Goal: Book appointment/travel/reservation

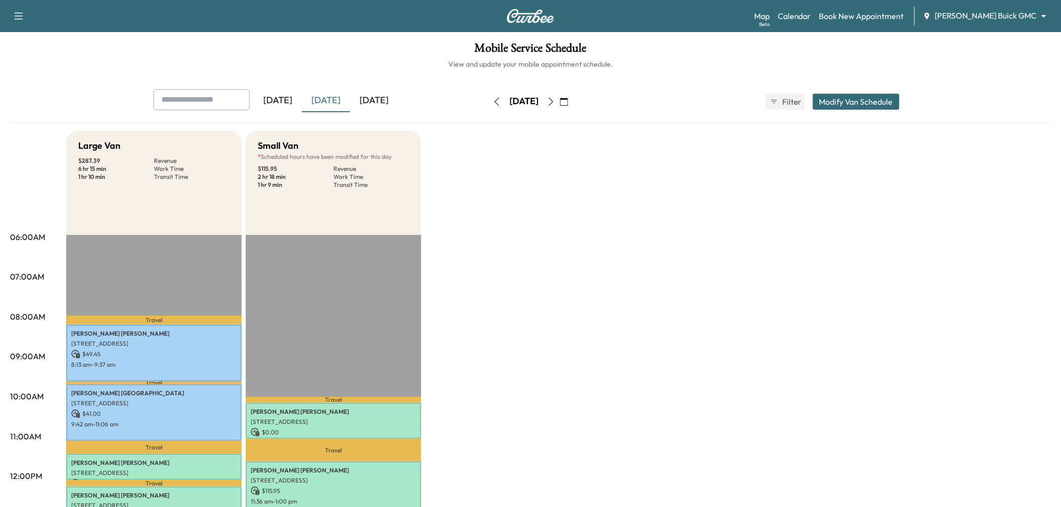
click at [555, 101] on icon "button" at bounding box center [551, 102] width 8 height 8
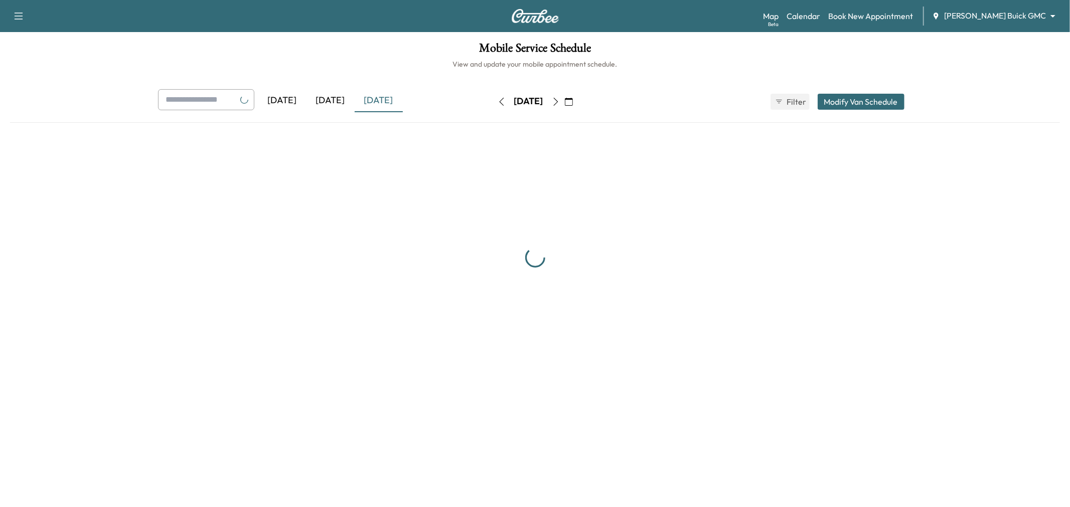
click at [558, 101] on icon "button" at bounding box center [555, 102] width 5 height 8
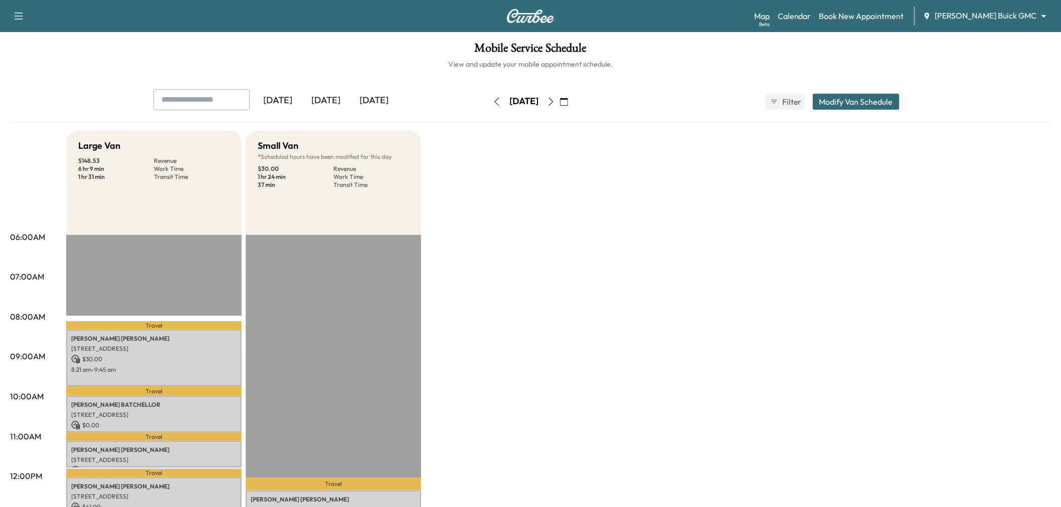
click at [493, 101] on icon "button" at bounding box center [497, 102] width 8 height 8
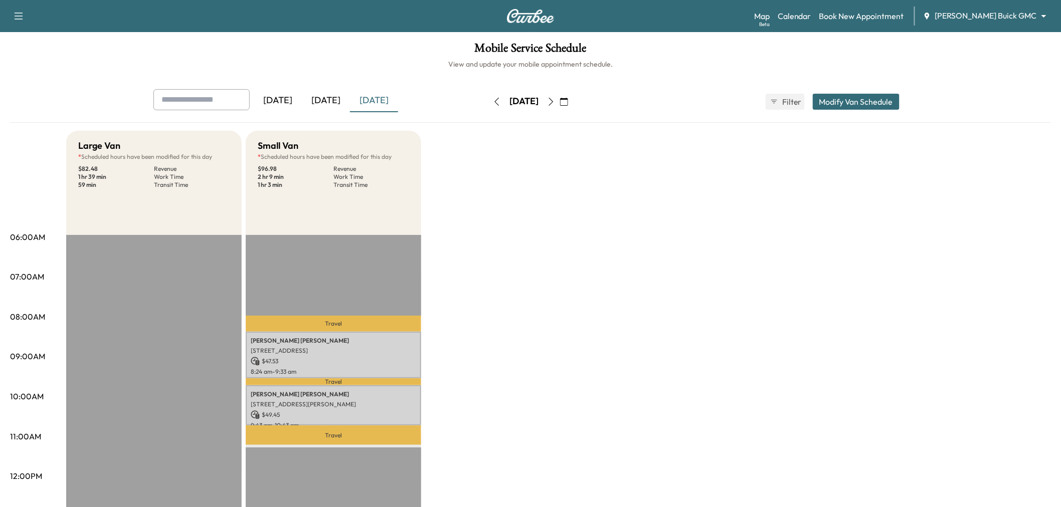
click at [560, 98] on button "button" at bounding box center [551, 102] width 17 height 16
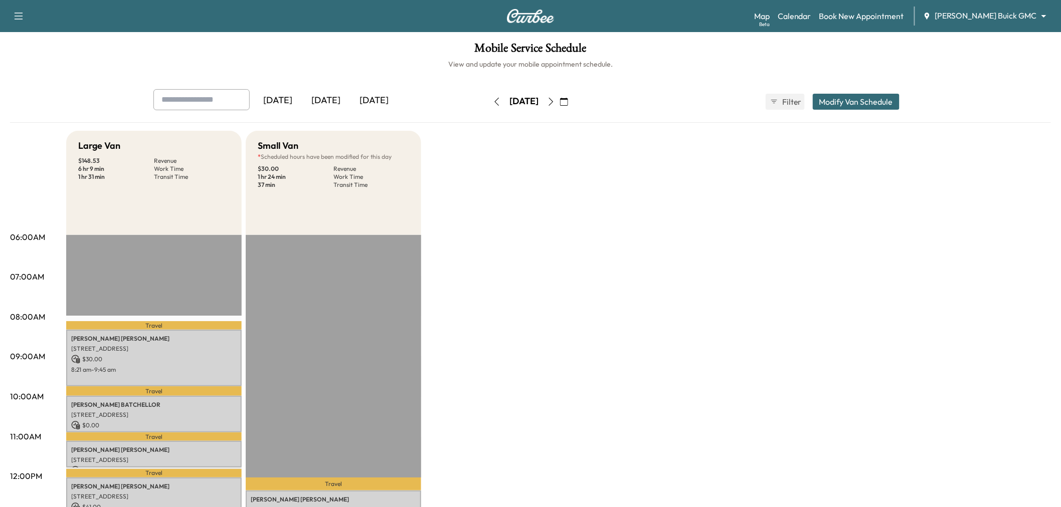
click at [555, 101] on icon "button" at bounding box center [551, 102] width 8 height 8
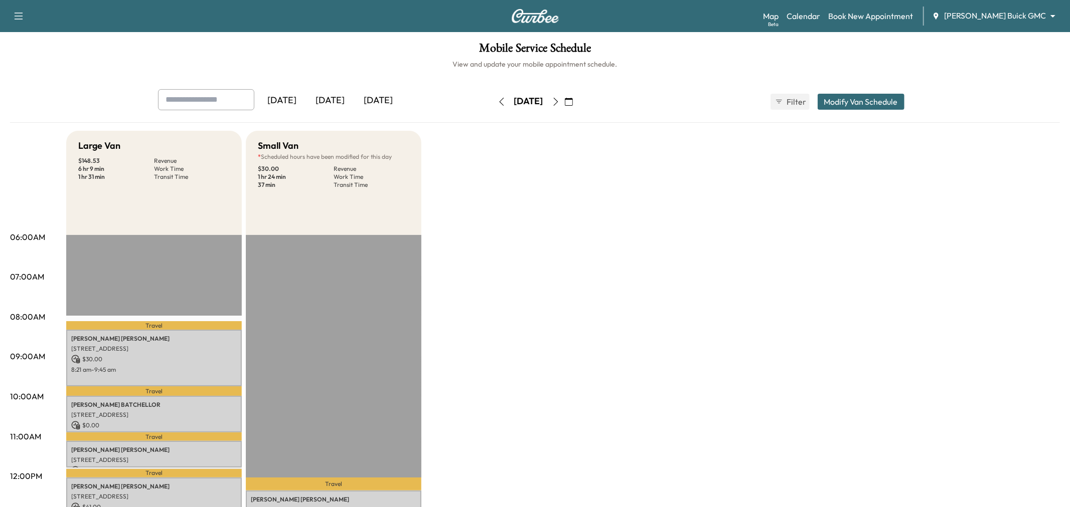
click at [543, 101] on div "[DATE]" at bounding box center [528, 101] width 29 height 13
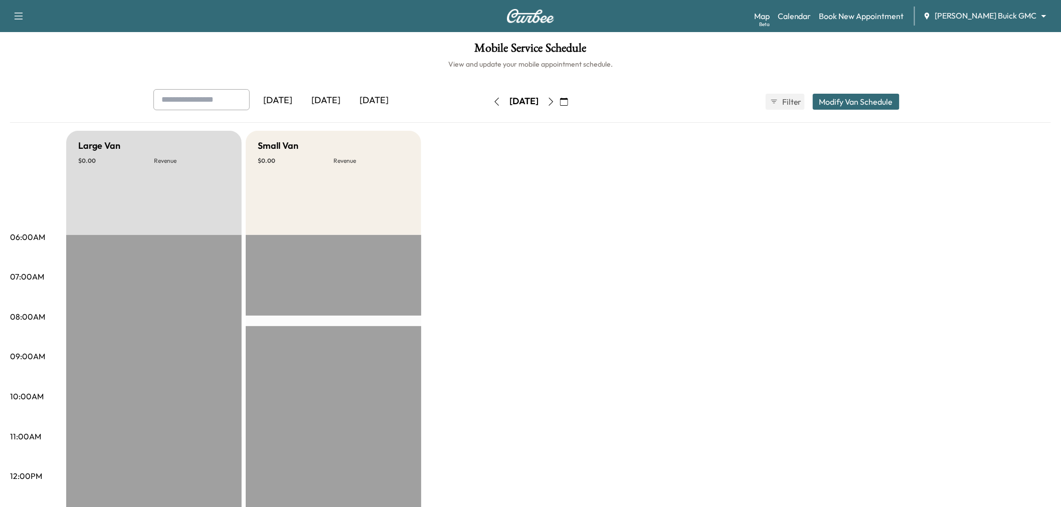
click at [560, 99] on button "button" at bounding box center [551, 102] width 17 height 16
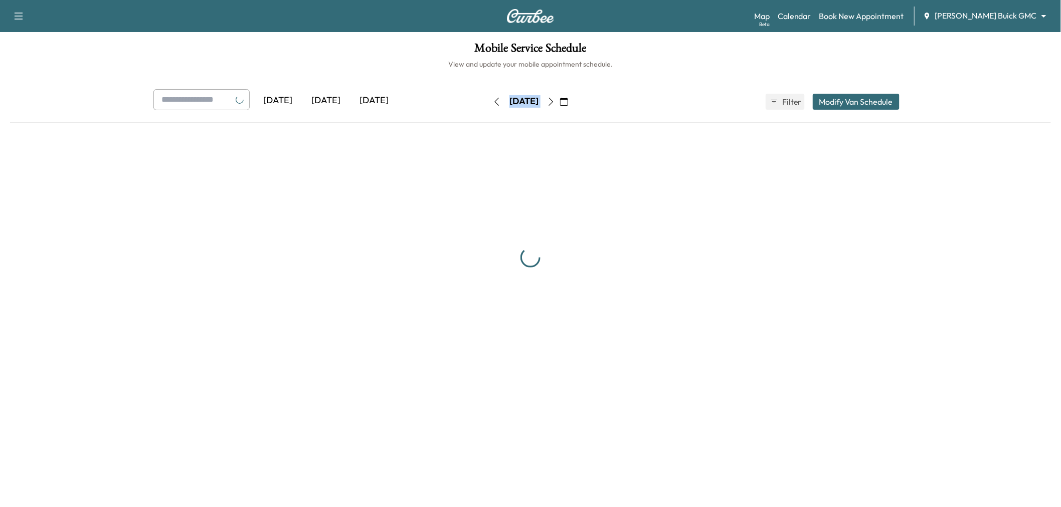
click at [555, 99] on icon "button" at bounding box center [551, 102] width 8 height 8
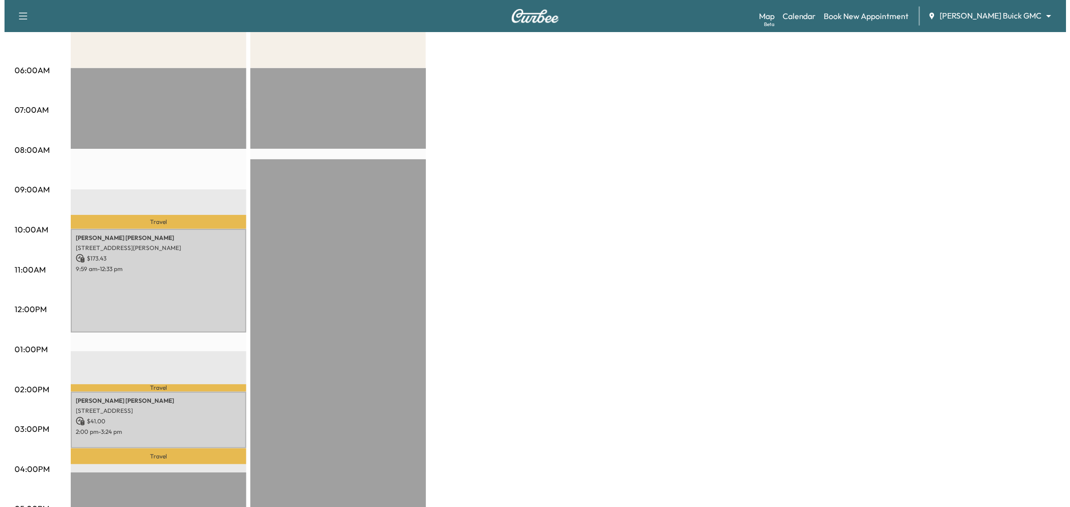
scroll to position [223, 0]
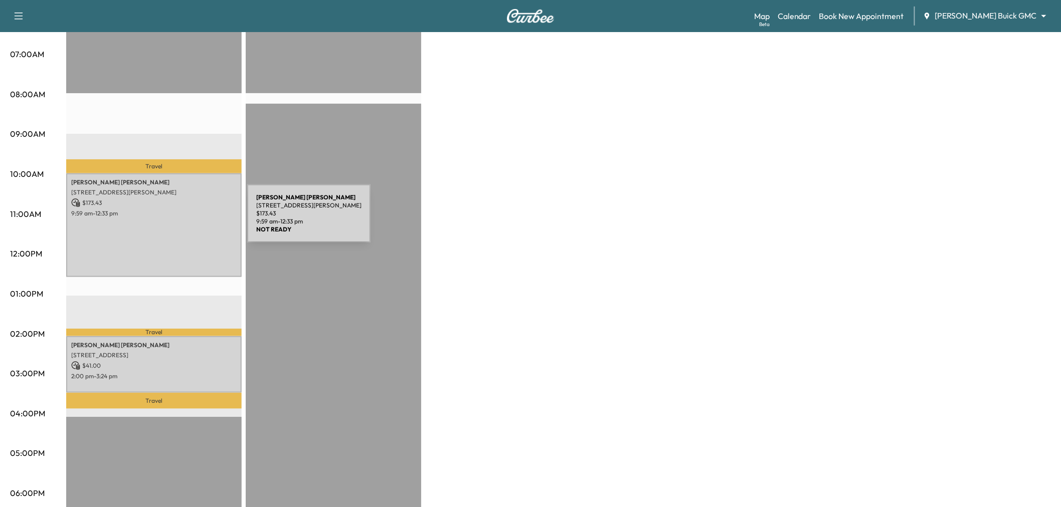
click at [172, 220] on div "[PERSON_NAME] [STREET_ADDRESS][PERSON_NAME] $ 173.43 9:59 am - 12:33 pm" at bounding box center [153, 225] width 175 height 104
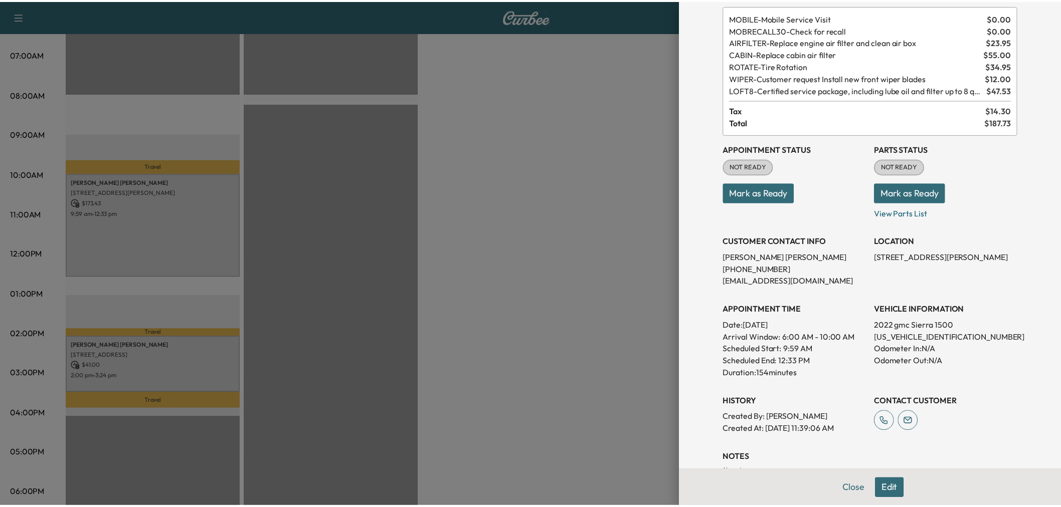
scroll to position [0, 0]
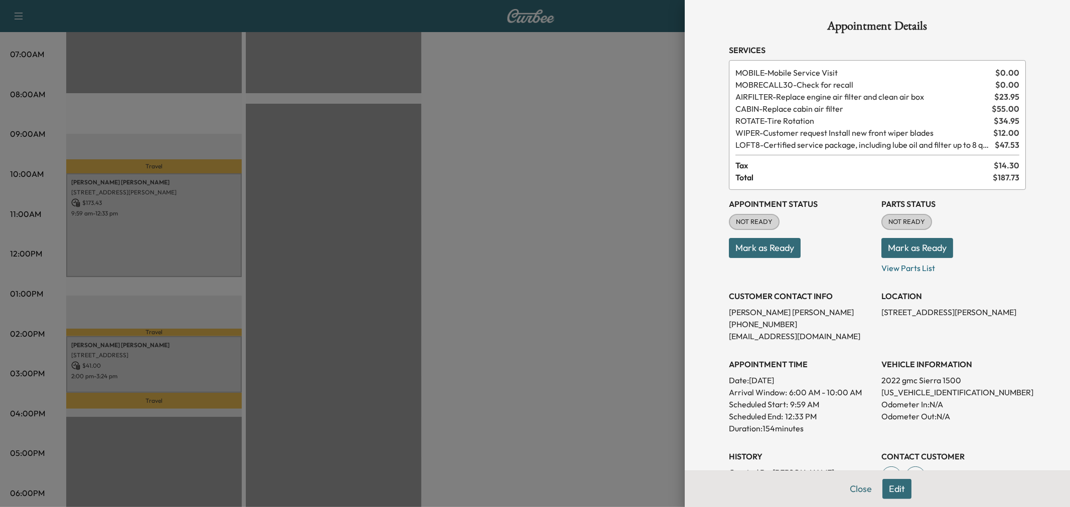
click at [882, 482] on button "Edit" at bounding box center [896, 489] width 29 height 20
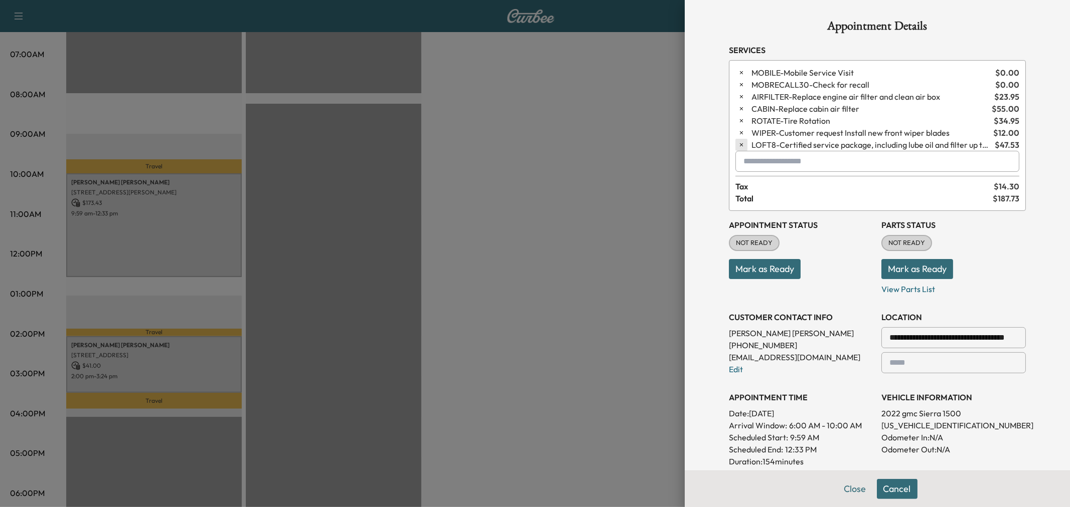
click at [738, 143] on icon "button" at bounding box center [741, 144] width 7 height 7
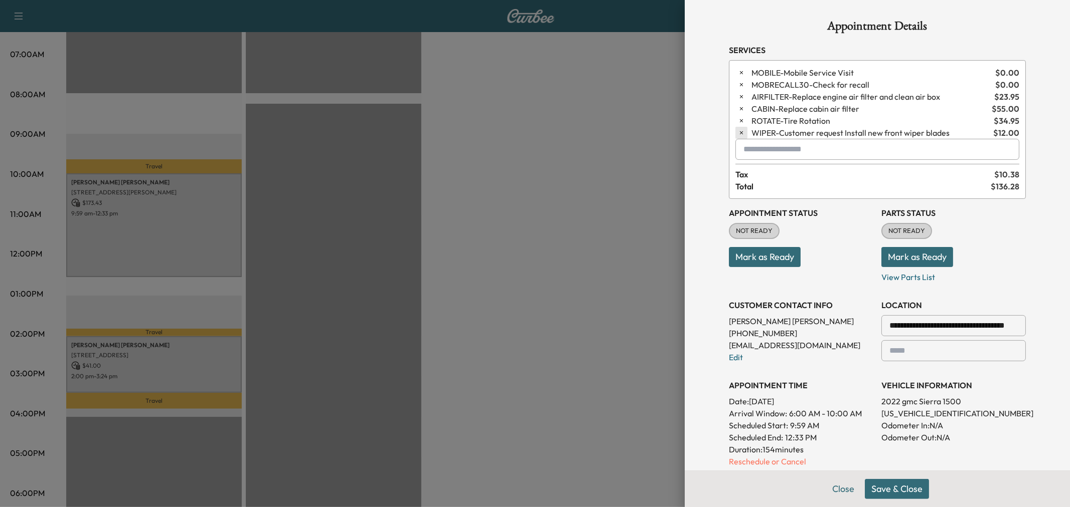
click at [738, 129] on icon "button" at bounding box center [741, 132] width 7 height 7
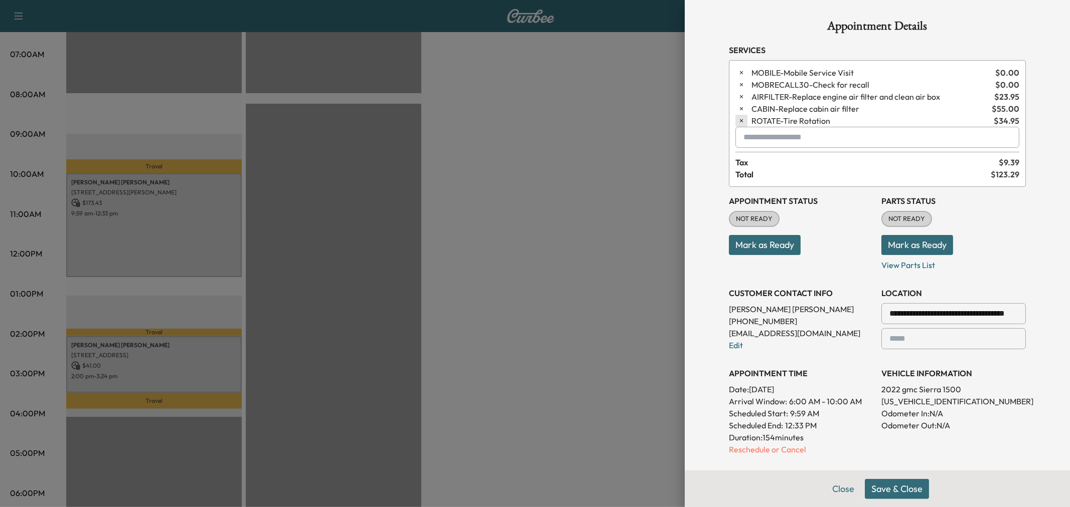
click at [738, 120] on icon "button" at bounding box center [741, 120] width 7 height 7
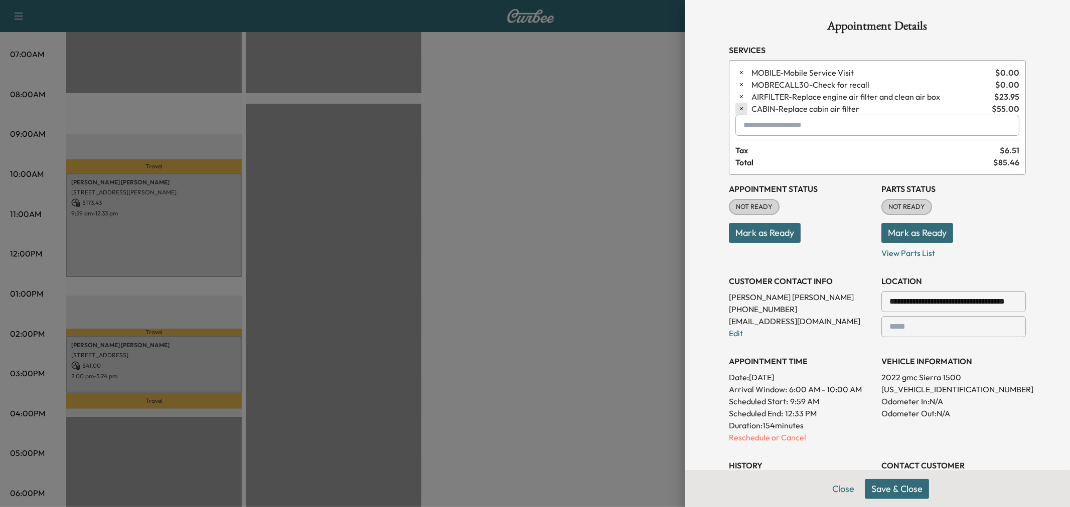
click at [738, 109] on icon "button" at bounding box center [741, 108] width 7 height 7
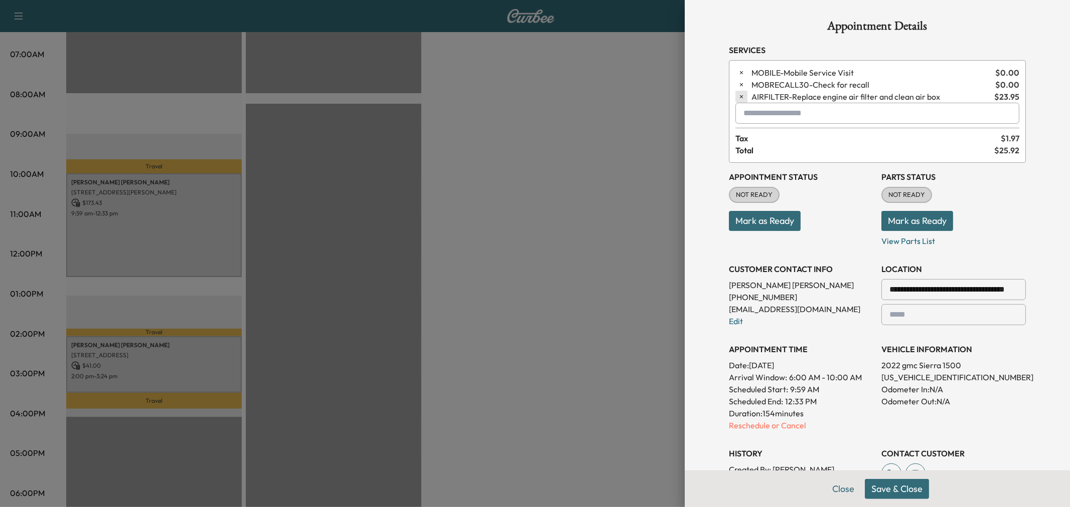
click at [738, 99] on icon "button" at bounding box center [741, 96] width 7 height 7
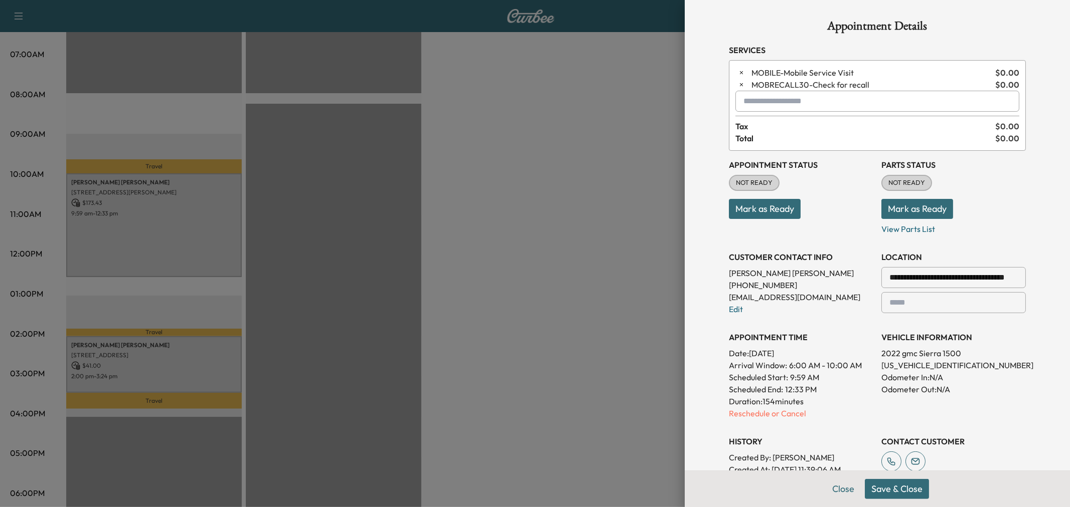
click at [764, 108] on input "text" at bounding box center [877, 101] width 284 height 21
click at [768, 122] on p "MOB15k - 15k Service (3rd Service)" at bounding box center [840, 128] width 216 height 14
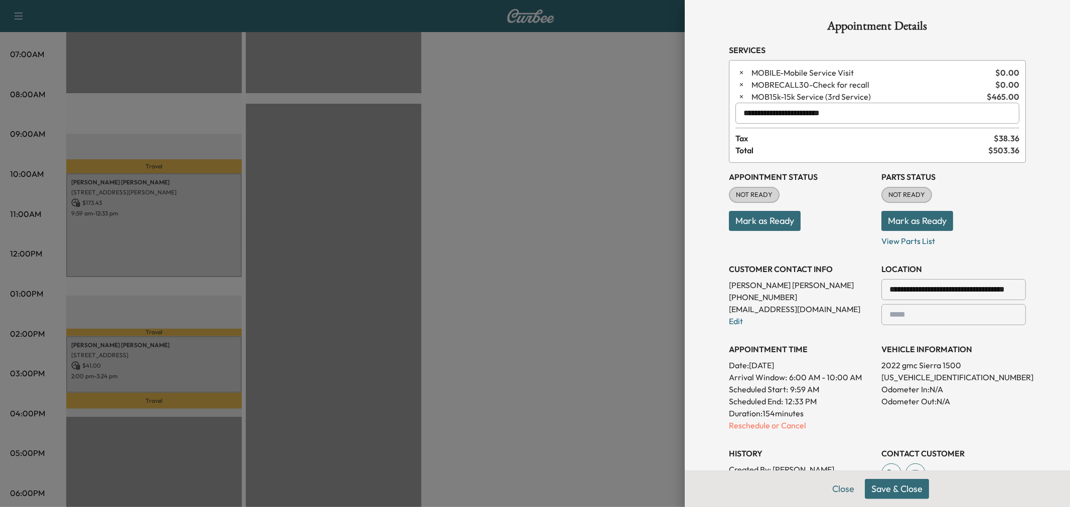
type input "**********"
click at [878, 488] on button "Save & Close" at bounding box center [896, 489] width 64 height 20
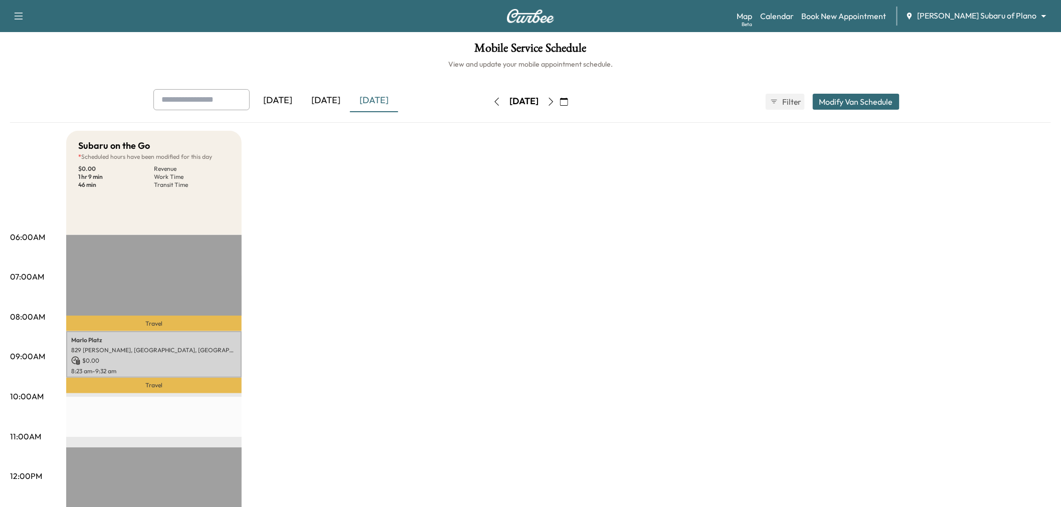
click at [555, 100] on icon "button" at bounding box center [551, 102] width 8 height 8
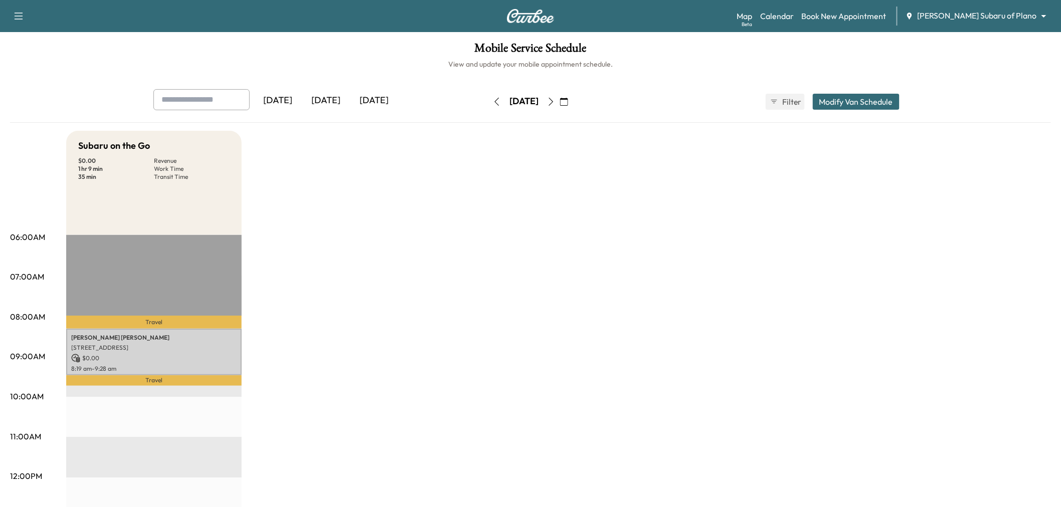
scroll to position [111, 0]
